Goal: Task Accomplishment & Management: Use online tool/utility

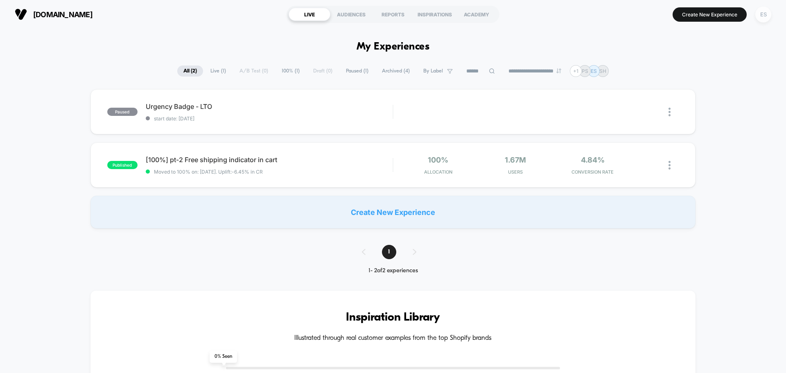
click at [760, 16] on div "ES" at bounding box center [764, 15] width 16 height 16
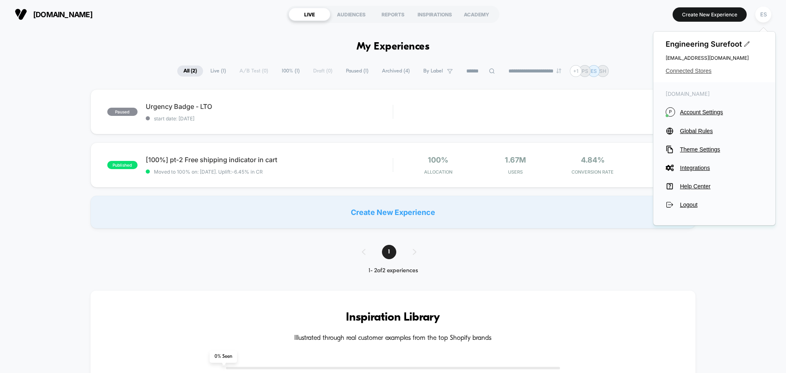
click at [679, 74] on span "Connected Stores" at bounding box center [714, 71] width 97 height 7
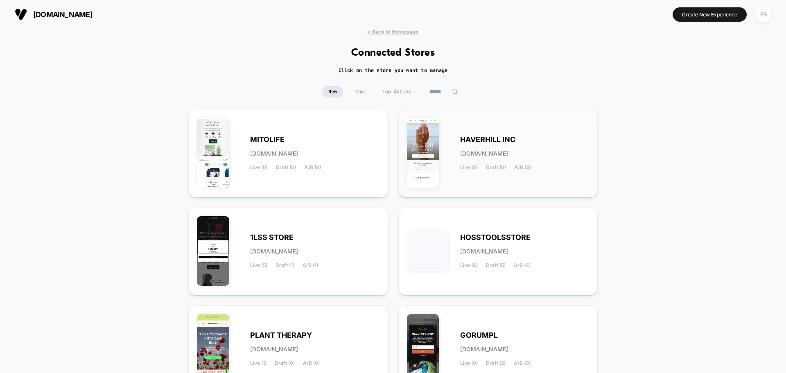
click at [479, 139] on span "HAVERHILL INC" at bounding box center [487, 140] width 55 height 6
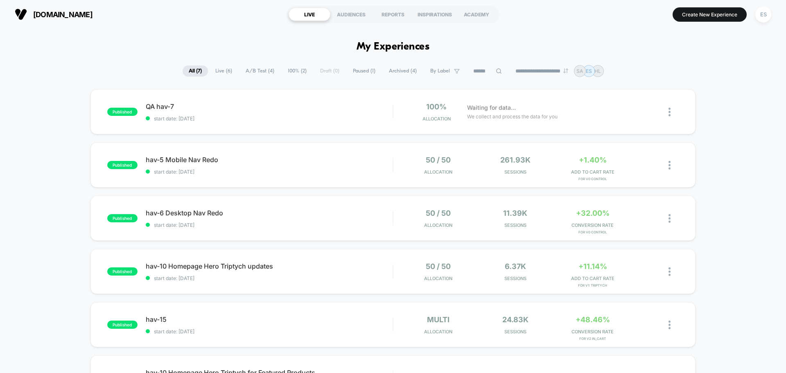
click at [61, 170] on div "published QA hav-7 start date: [DATE] 100% Allocation Waiting for data... We co…" at bounding box center [393, 291] width 786 height 405
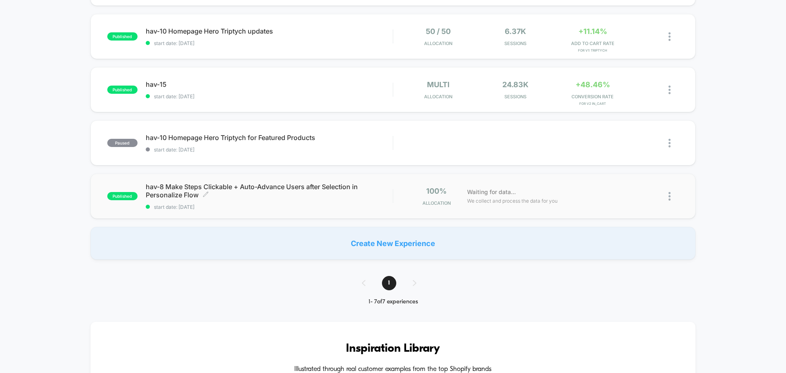
click at [213, 187] on span "hav-8 Make Steps Clickable + Auto-Advance Users after Selection in Personalize …" at bounding box center [269, 191] width 247 height 16
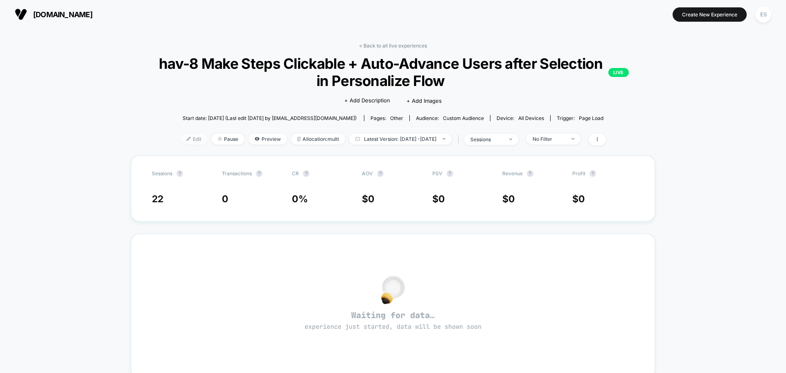
click at [181, 141] on span "Edit" at bounding box center [194, 139] width 27 height 11
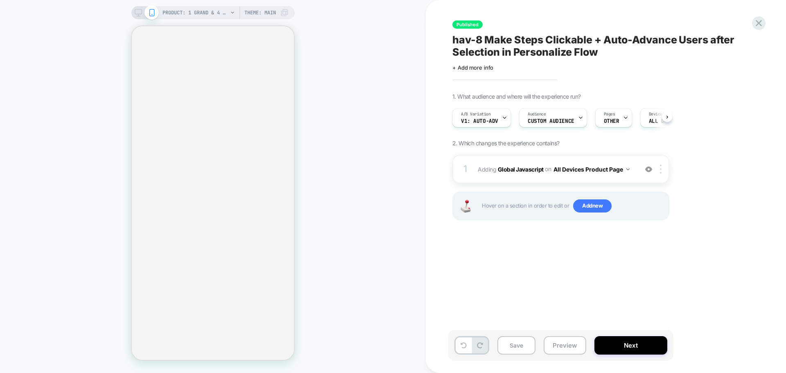
scroll to position [0, 0]
click at [507, 169] on b "Global Javascript" at bounding box center [521, 168] width 46 height 7
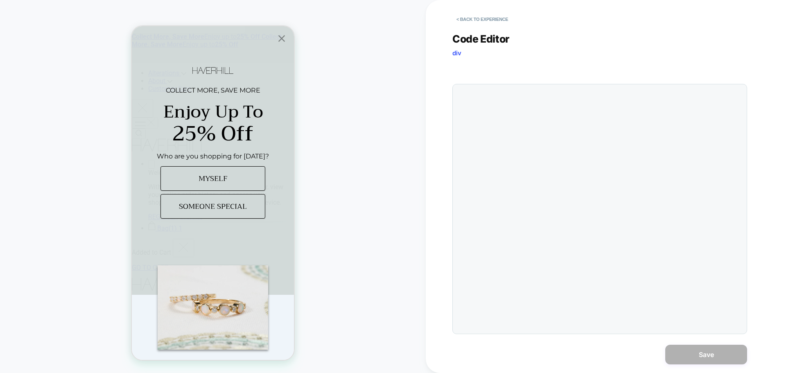
scroll to position [0, 0]
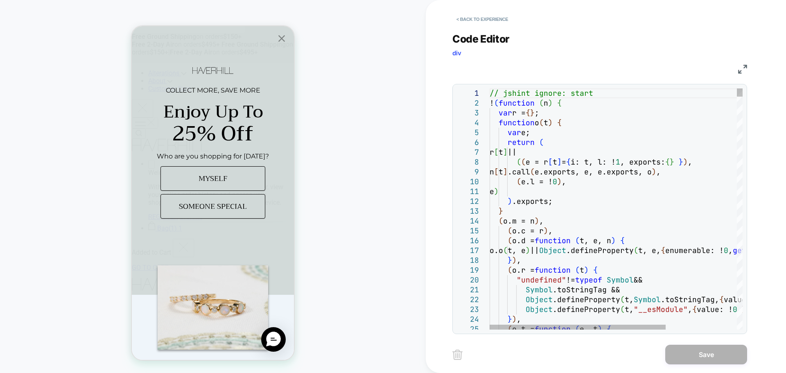
click at [464, 21] on button "< Back to experience" at bounding box center [483, 19] width 60 height 13
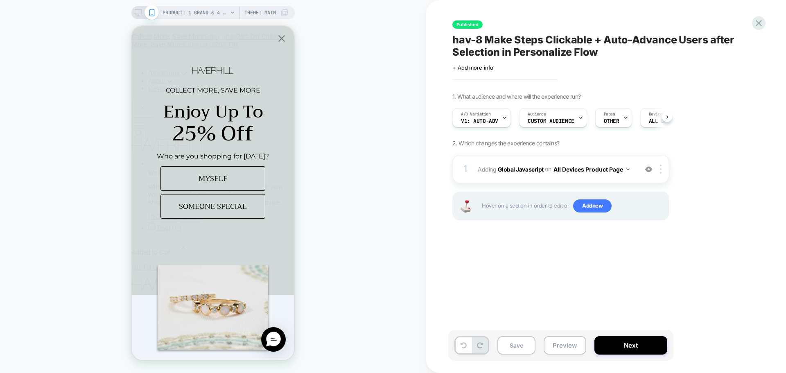
scroll to position [0, 0]
click at [521, 168] on b "Global Javascript" at bounding box center [521, 168] width 46 height 7
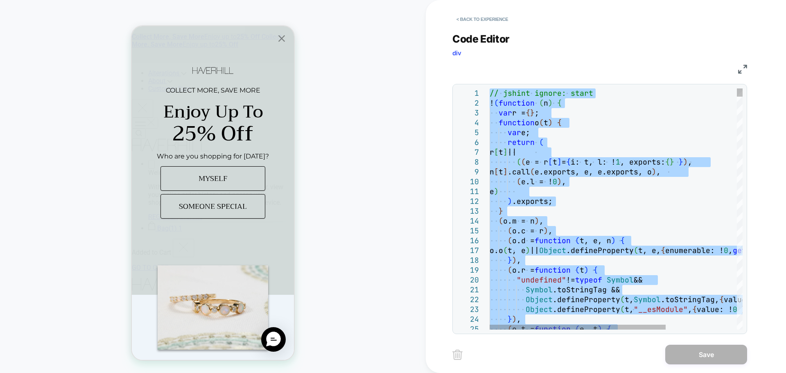
type textarea "**********"
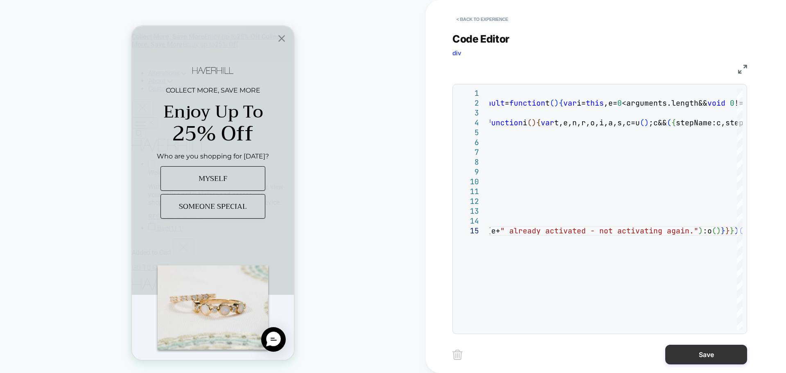
click at [712, 353] on button "Save" at bounding box center [706, 355] width 82 height 20
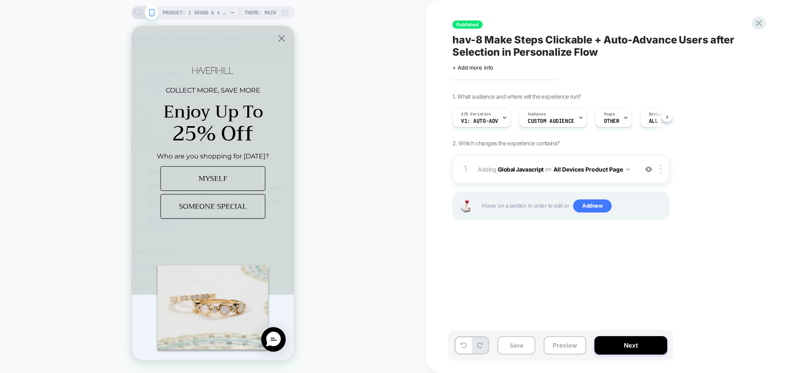
scroll to position [0, 0]
click at [635, 343] on button "Next" at bounding box center [631, 345] width 73 height 18
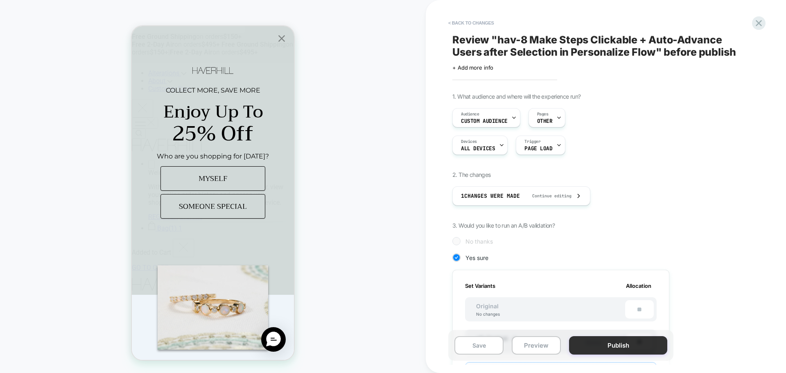
click at [634, 343] on button "Publish" at bounding box center [618, 345] width 98 height 18
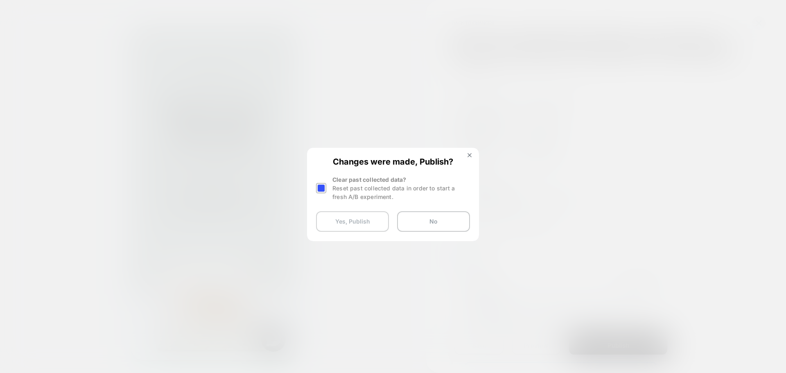
click at [332, 226] on button "Yes, Publish" at bounding box center [352, 221] width 73 height 20
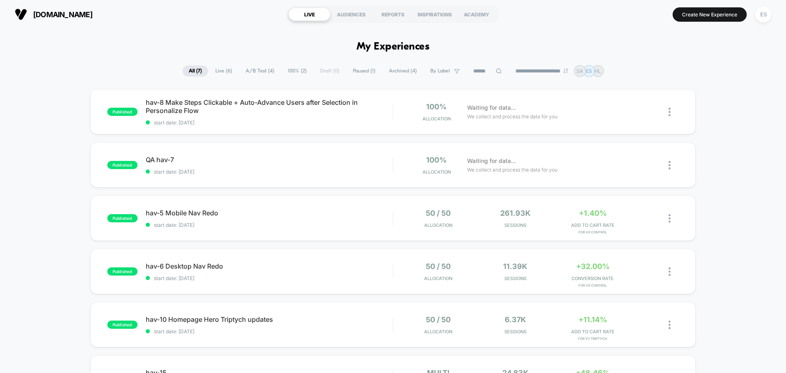
click at [59, 101] on div "published hav-8 Make Steps Clickable + Auto-Advance Users after Selection in Pe…" at bounding box center [393, 291] width 786 height 405
click at [177, 102] on span "hav-8 Make Steps Clickable + Auto-Advance Users after Selection in Personalize …" at bounding box center [269, 106] width 247 height 16
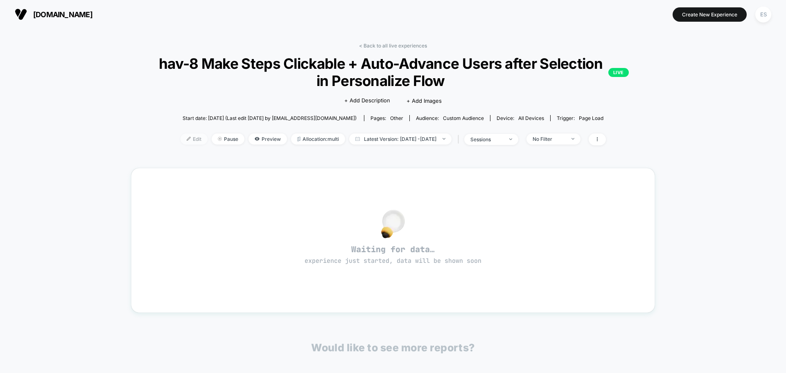
click at [183, 138] on span "Edit" at bounding box center [194, 139] width 27 height 11
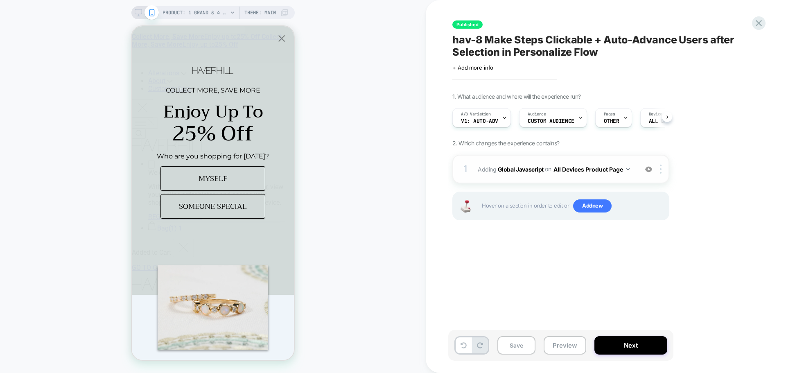
scroll to position [0, 0]
click at [515, 170] on b "Global Javascript" at bounding box center [521, 168] width 46 height 7
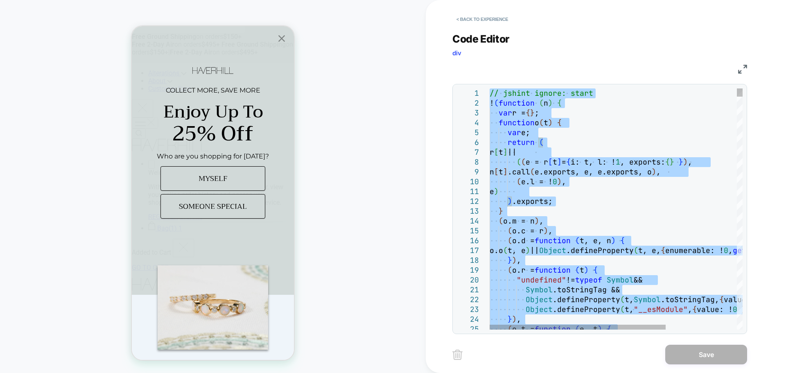
type textarea "**********"
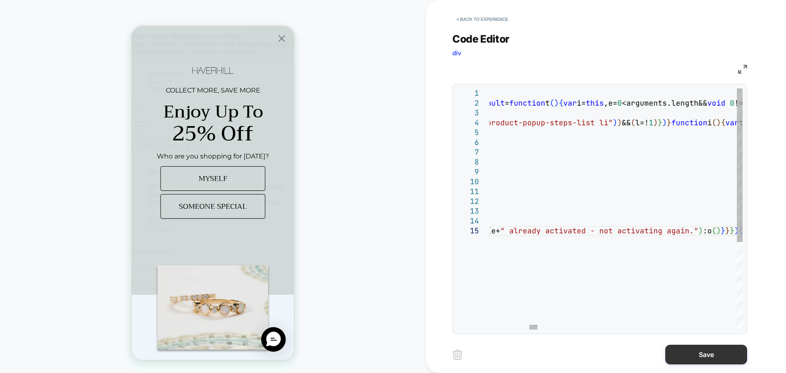
click at [698, 353] on button "Save" at bounding box center [706, 355] width 82 height 20
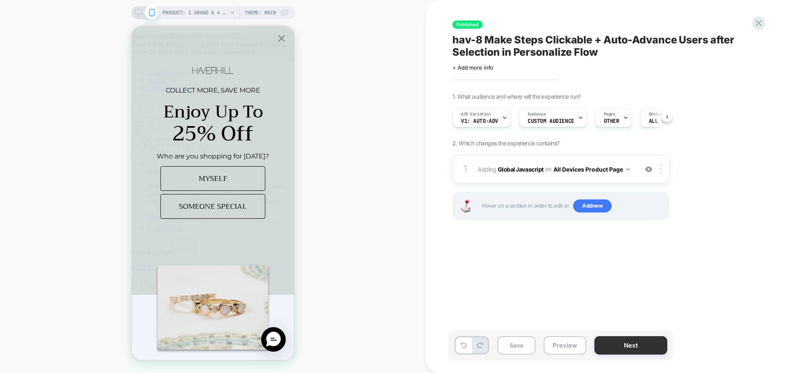
scroll to position [0, 0]
click at [640, 350] on button "Next" at bounding box center [631, 345] width 73 height 18
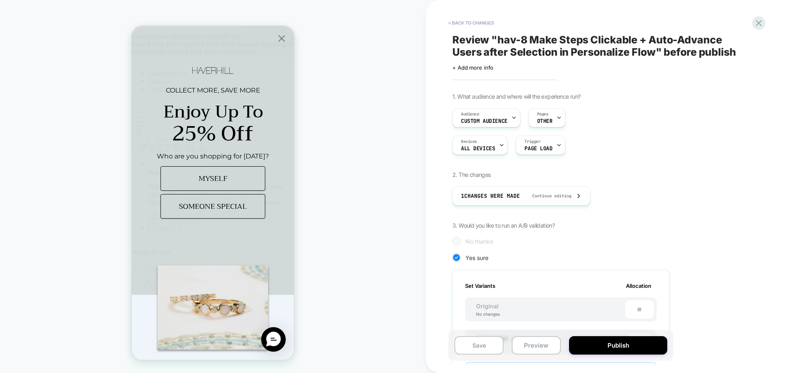
click at [640, 350] on button "Publish" at bounding box center [618, 345] width 98 height 18
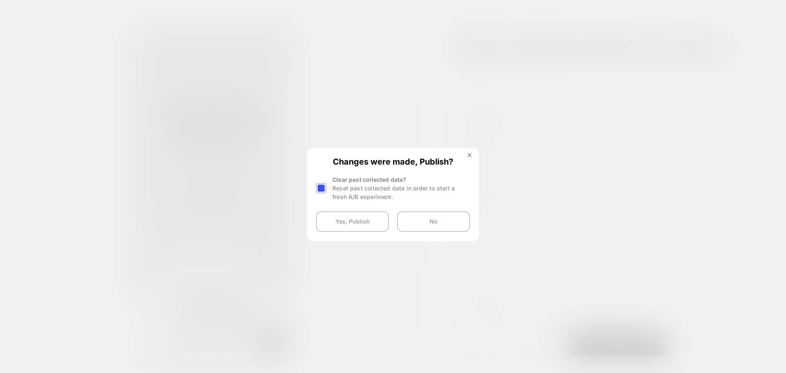
drag, startPoint x: 352, startPoint y: 226, endPoint x: 315, endPoint y: 241, distance: 40.1
click at [352, 226] on button "Yes, Publish" at bounding box center [352, 221] width 73 height 20
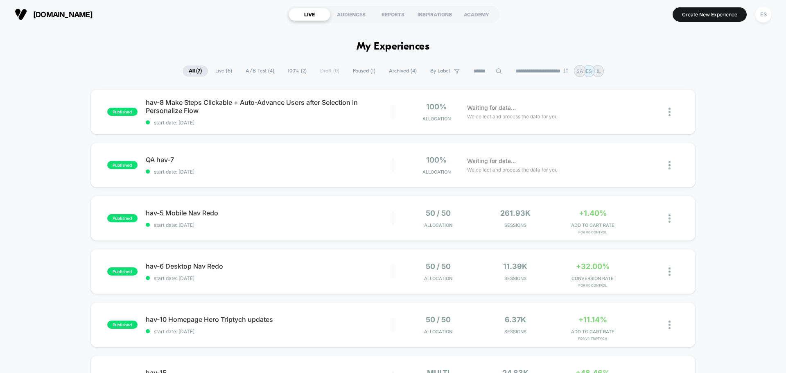
click at [38, 159] on div "published hav-8 Make Steps Clickable + Auto-Advance Users after Selection in Pe…" at bounding box center [393, 291] width 786 height 405
click at [164, 105] on span "hav-8 Make Steps Clickable + Auto-Advance Users after Selection in Personalize …" at bounding box center [269, 106] width 247 height 16
